Goal: Task Accomplishment & Management: Manage account settings

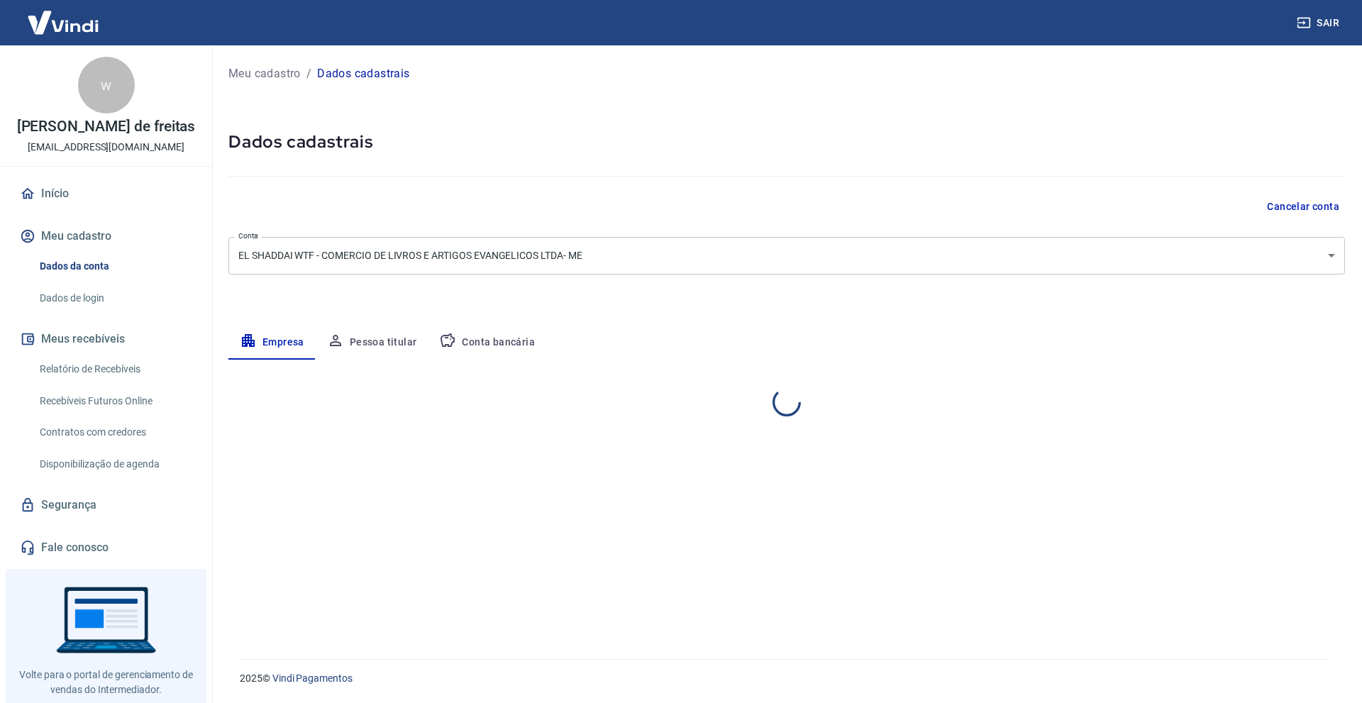
select select "SP"
select select "business"
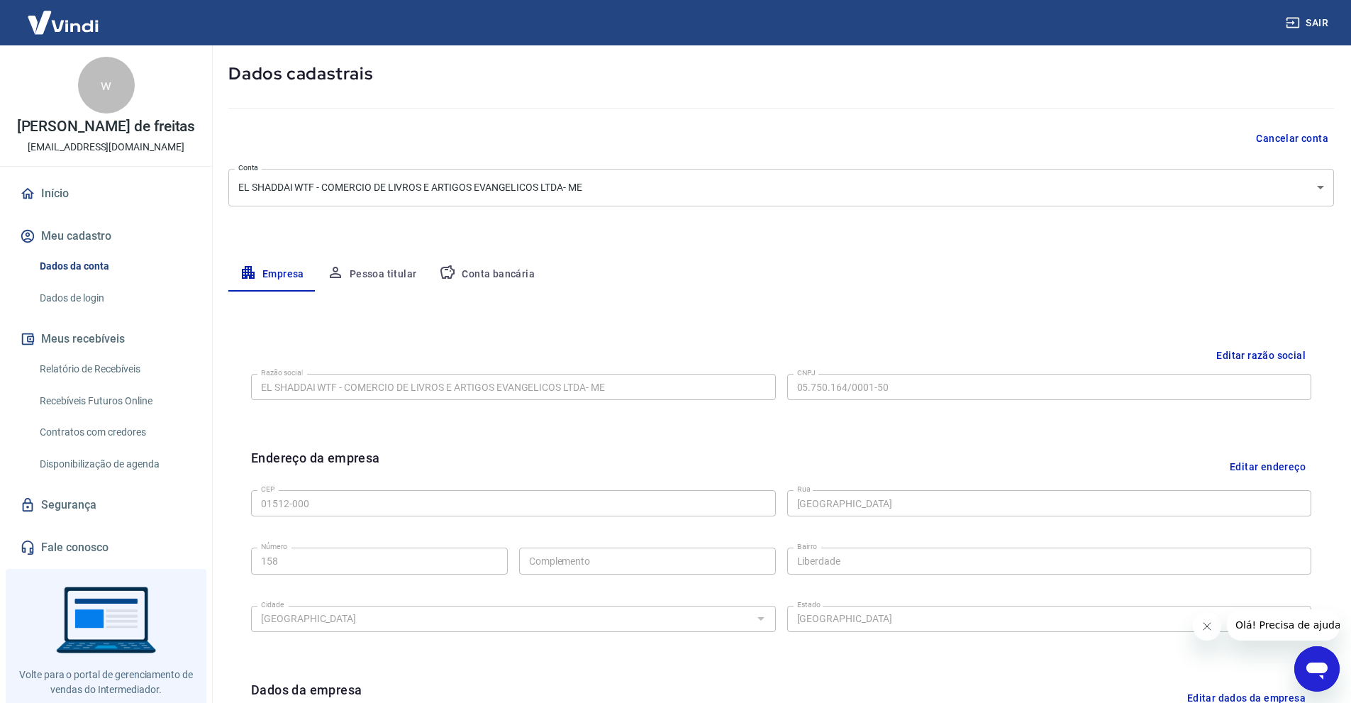
scroll to position [36, 0]
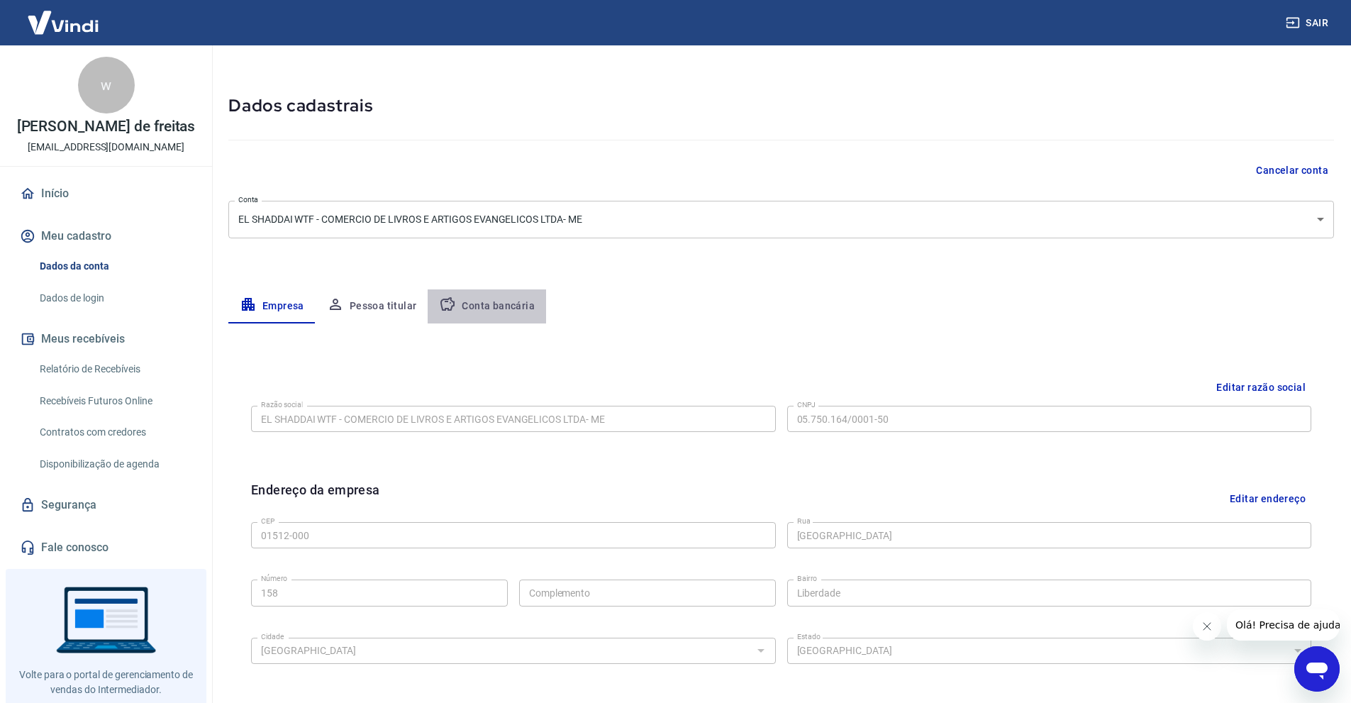
click at [494, 304] on button "Conta bancária" at bounding box center [487, 306] width 118 height 34
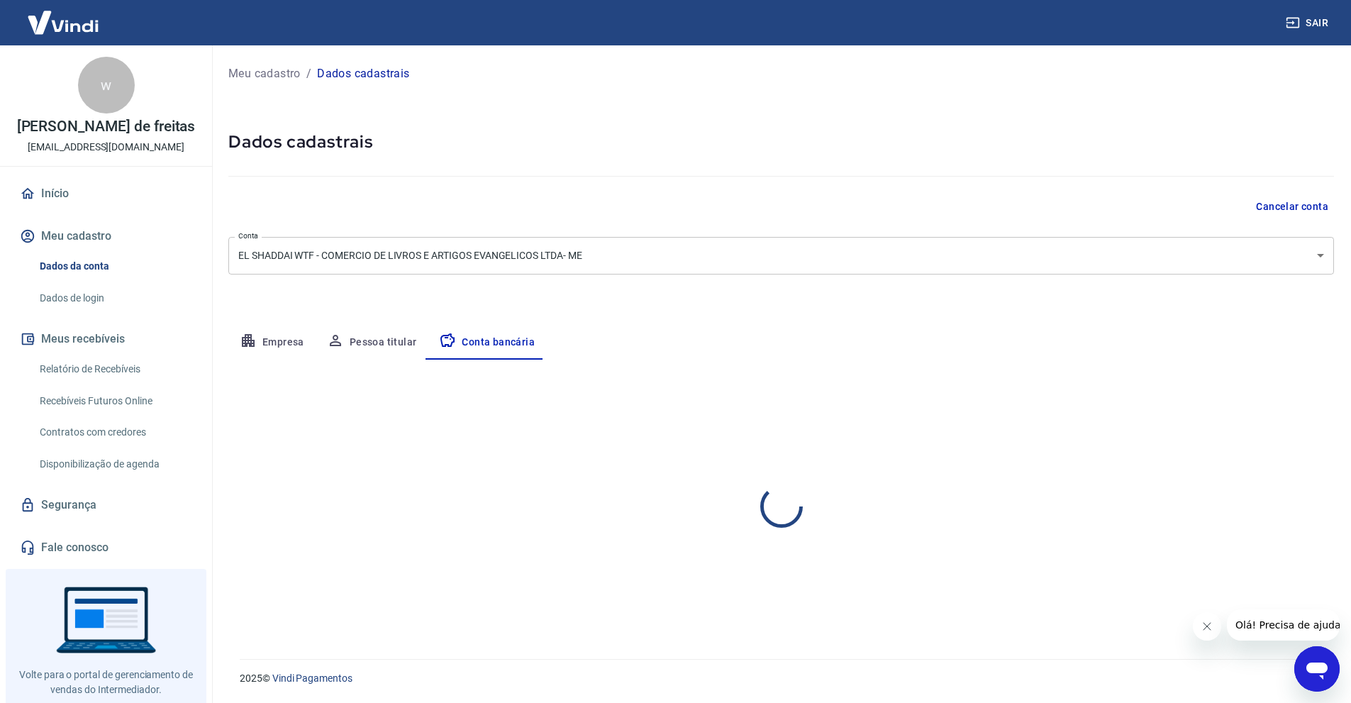
scroll to position [0, 0]
select select "1"
click at [1281, 397] on button "Editar conta bancária" at bounding box center [1286, 401] width 118 height 27
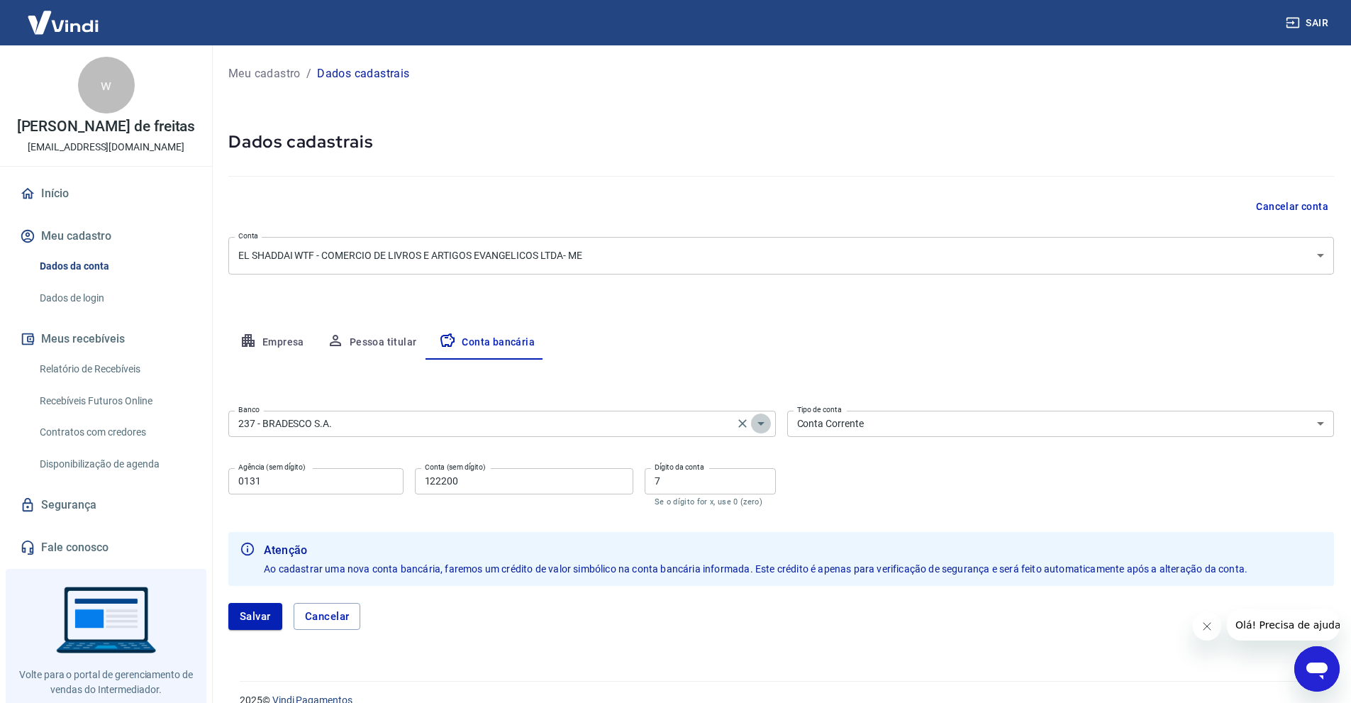
click at [761, 426] on icon "Abrir" at bounding box center [761, 423] width 17 height 17
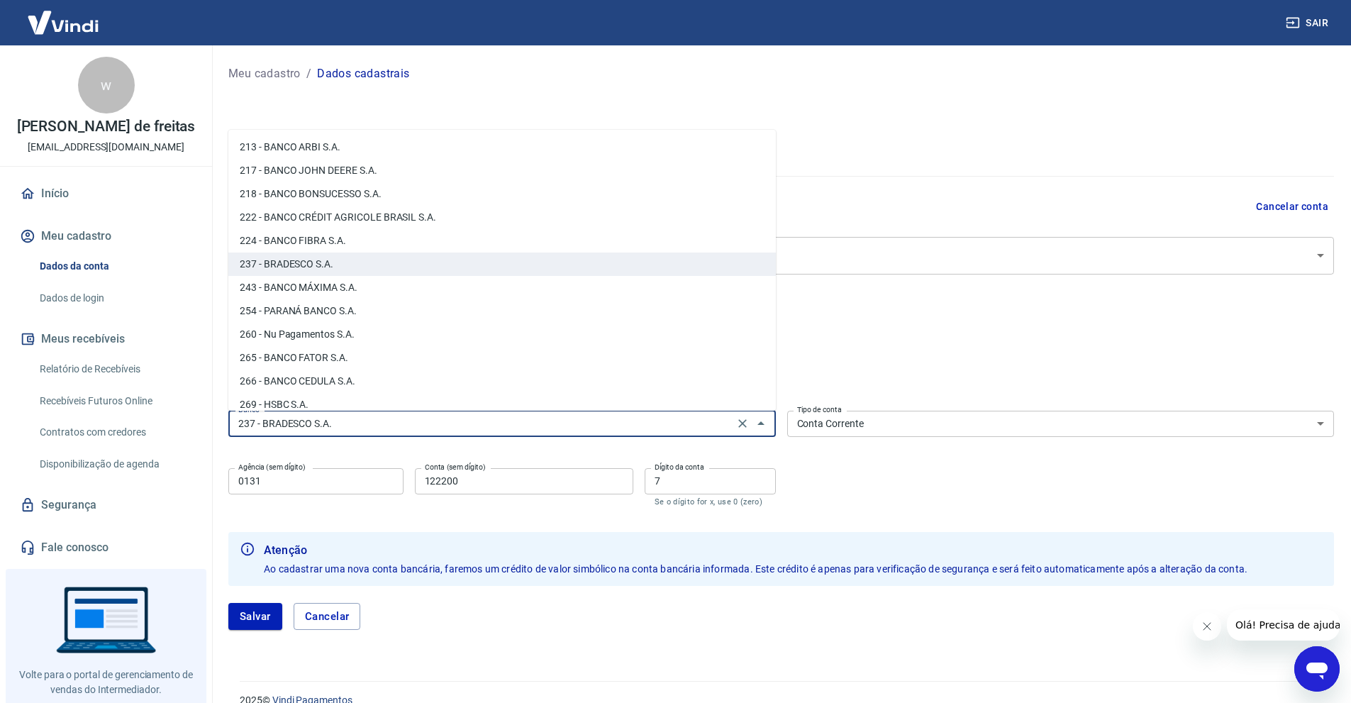
scroll to position [1195, 0]
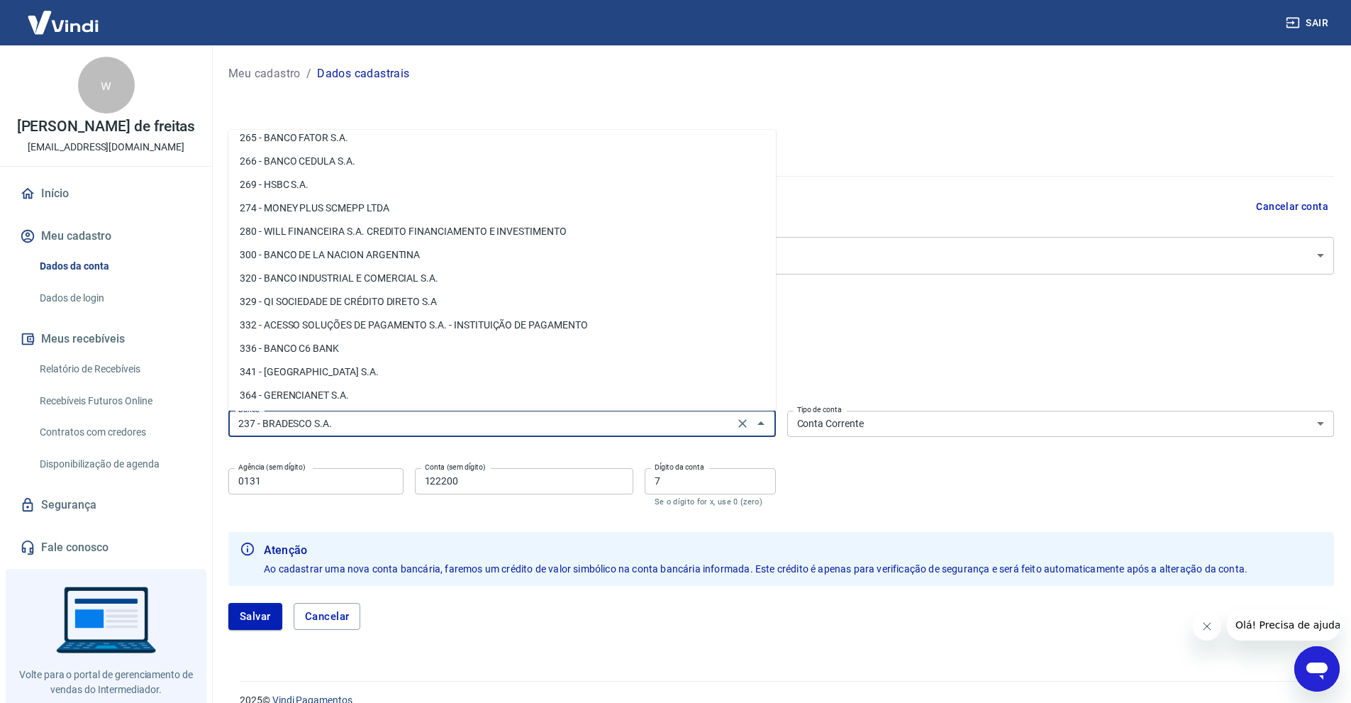
click at [316, 369] on li "341 - [GEOGRAPHIC_DATA] S.A." at bounding box center [502, 371] width 548 height 23
type input "341 - [GEOGRAPHIC_DATA] S.A."
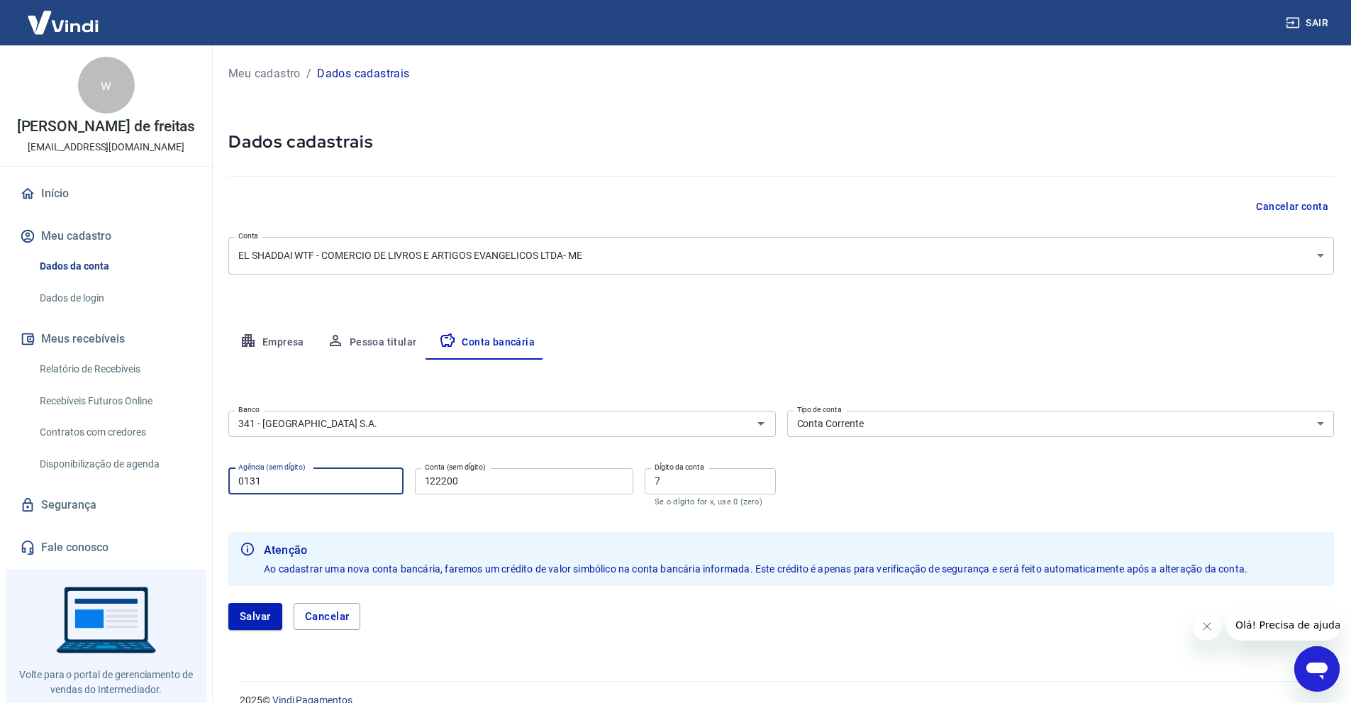
click at [343, 482] on input "0131" at bounding box center [315, 481] width 175 height 26
drag, startPoint x: 322, startPoint y: 480, endPoint x: 79, endPoint y: 471, distance: 242.8
click at [111, 471] on div "Sair w waldir tamburi de freitas [EMAIL_ADDRESS][DOMAIN_NAME] Início Meu cadast…" at bounding box center [675, 351] width 1351 height 703
type input "1012"
click at [518, 475] on input "122200" at bounding box center [524, 481] width 219 height 26
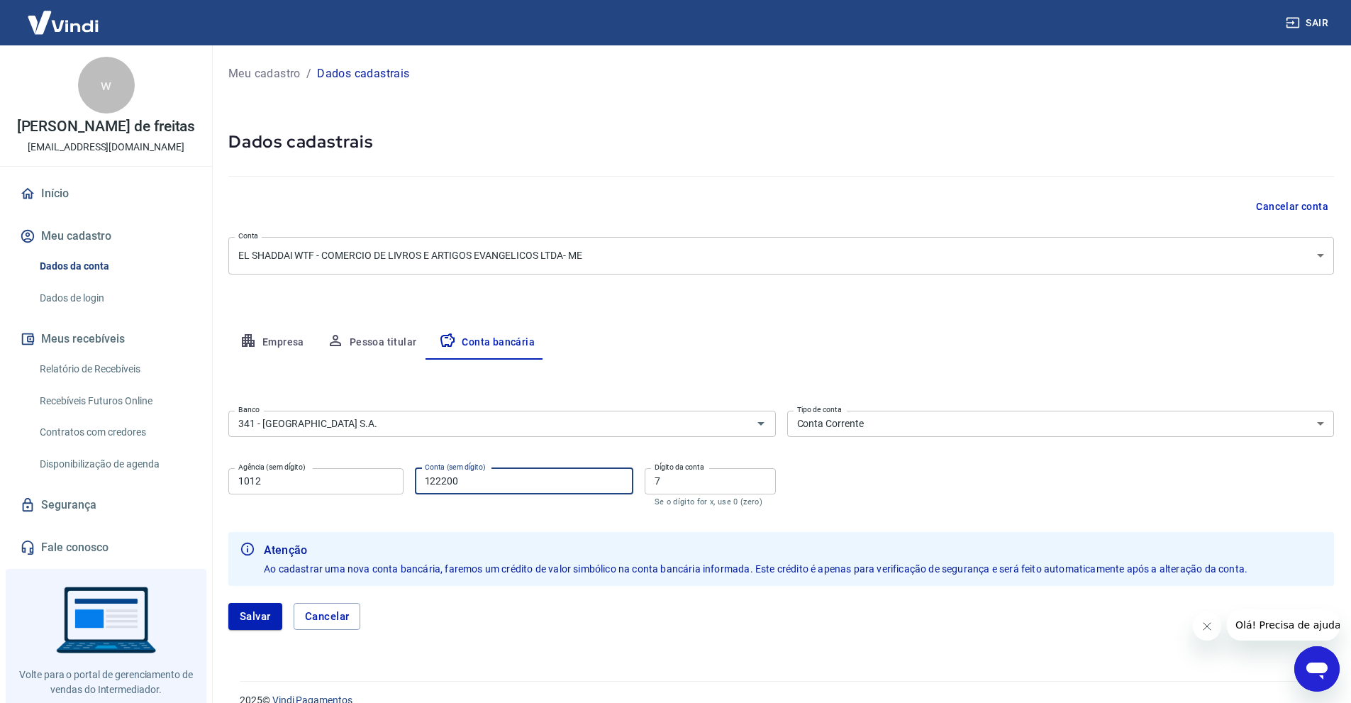
drag, startPoint x: 485, startPoint y: 478, endPoint x: 390, endPoint y: 484, distance: 95.2
click at [409, 484] on div "Agência (sem dígito) 1012 Agência (sem dígito) Conta (sem dígito) 122200 Conta …" at bounding box center [502, 486] width 548 height 47
click at [553, 485] on input "595730" at bounding box center [524, 481] width 219 height 26
type input "59573"
drag, startPoint x: 684, startPoint y: 478, endPoint x: 587, endPoint y: 522, distance: 106.0
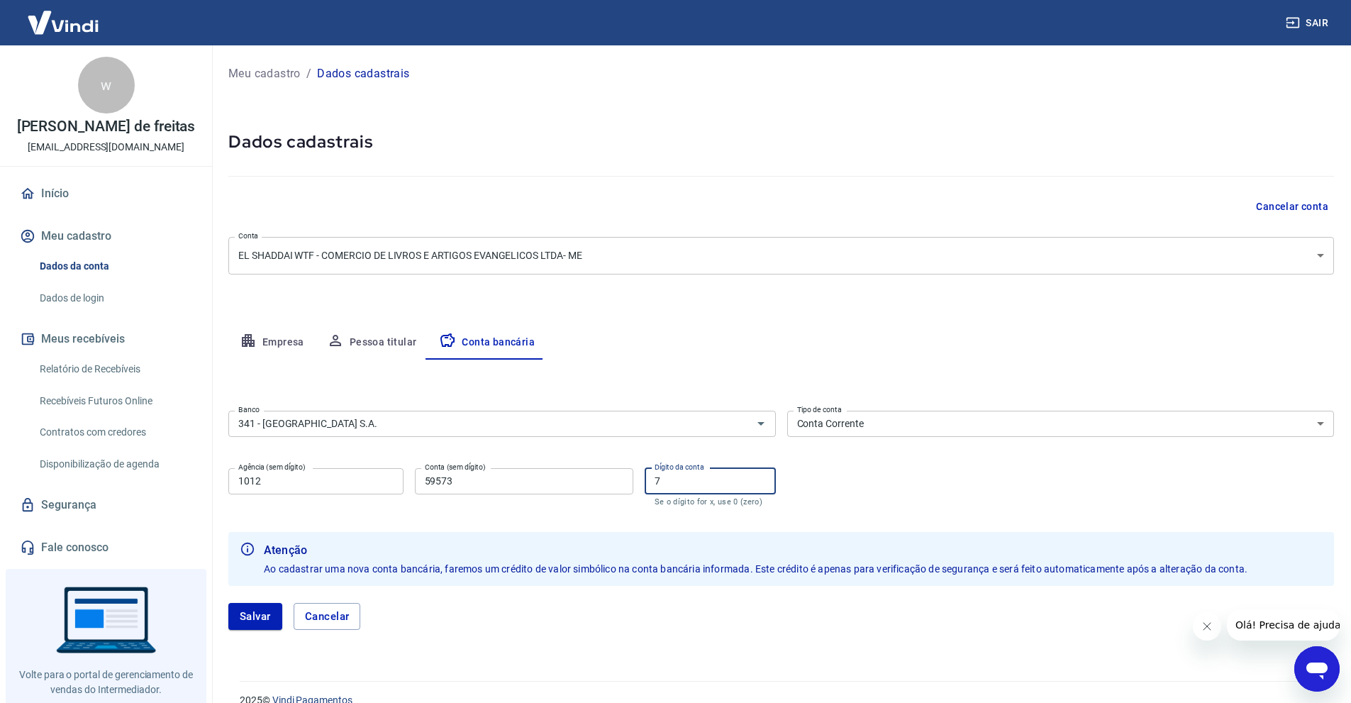
click at [592, 487] on div "Agência (sem dígito) 1012 Agência (sem dígito) Conta (sem dígito) 59573 Conta (…" at bounding box center [502, 486] width 548 height 47
type input "0"
click at [938, 513] on form "Banco 341 - ITAÚ UNIBANCO S.A. Banco Tipo de conta Conta Corrente Conta Poupanç…" at bounding box center [781, 526] width 1106 height 242
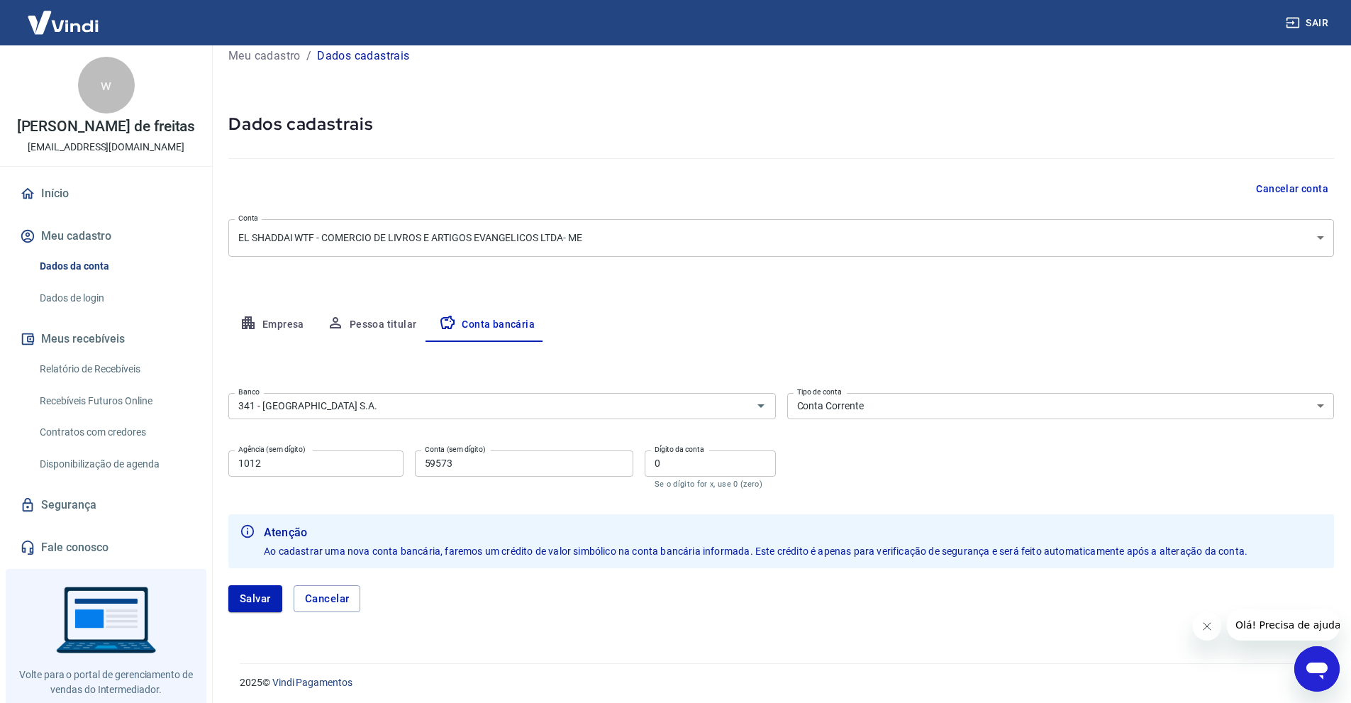
scroll to position [22, 0]
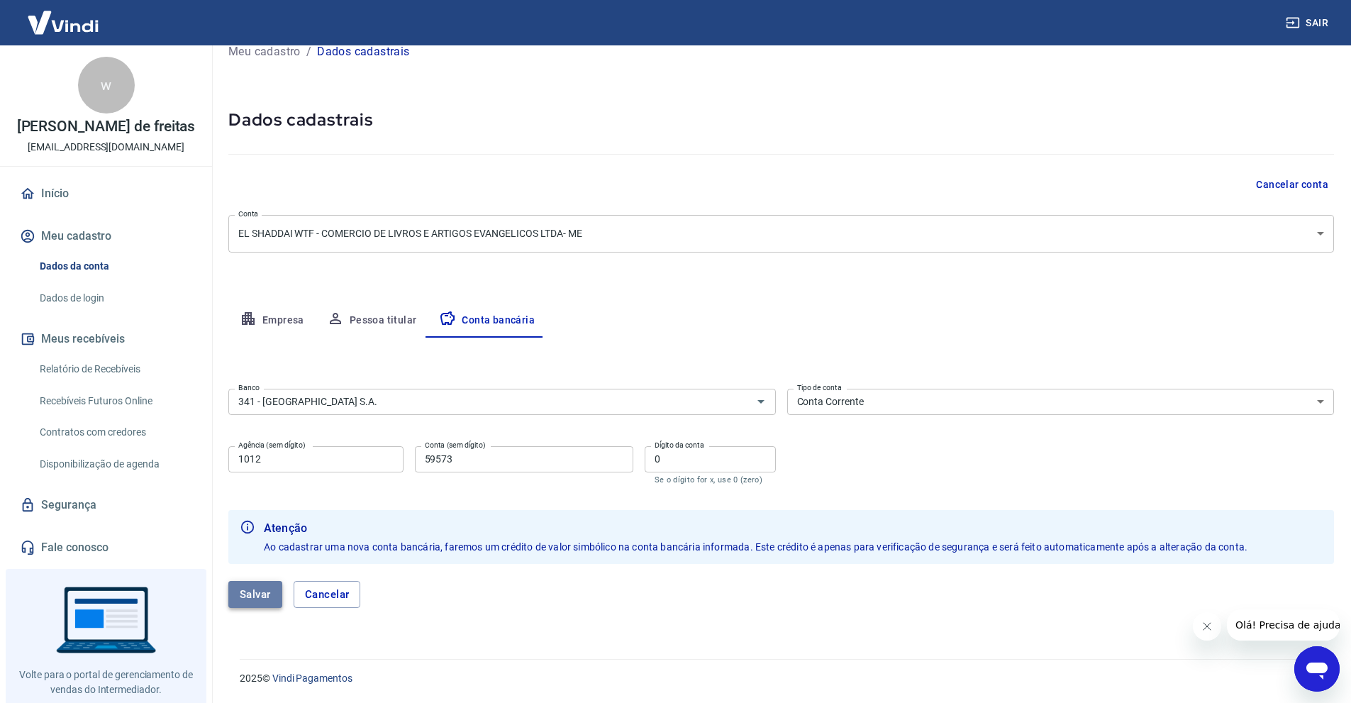
click at [262, 593] on button "Salvar" at bounding box center [255, 594] width 54 height 27
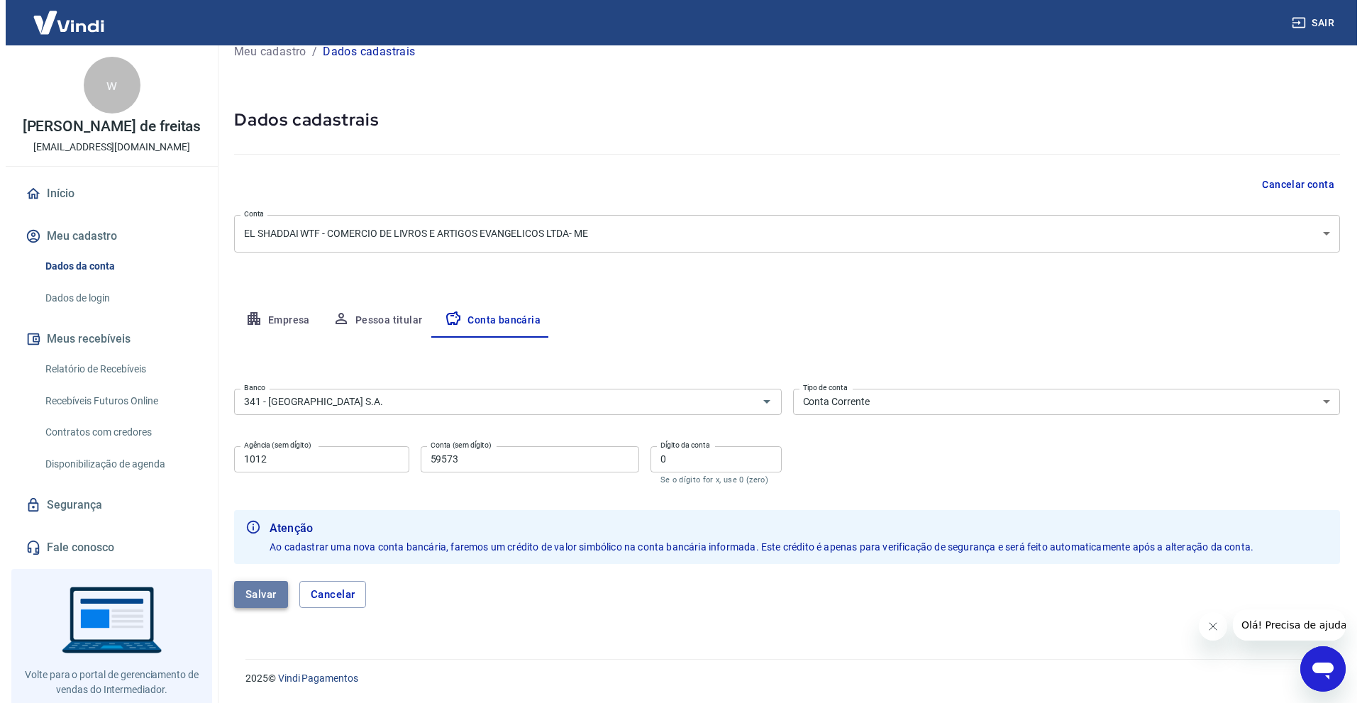
scroll to position [0, 0]
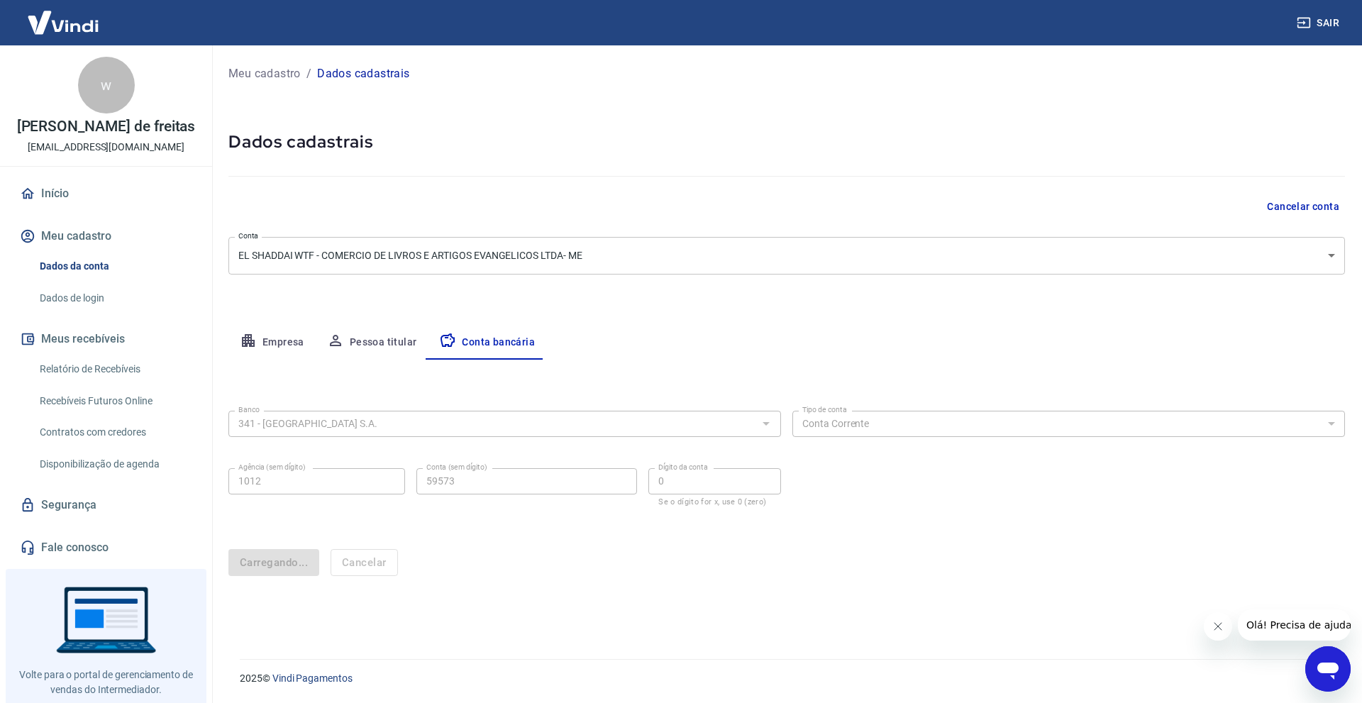
select select "1"
